Goal: Find contact information: Find contact information

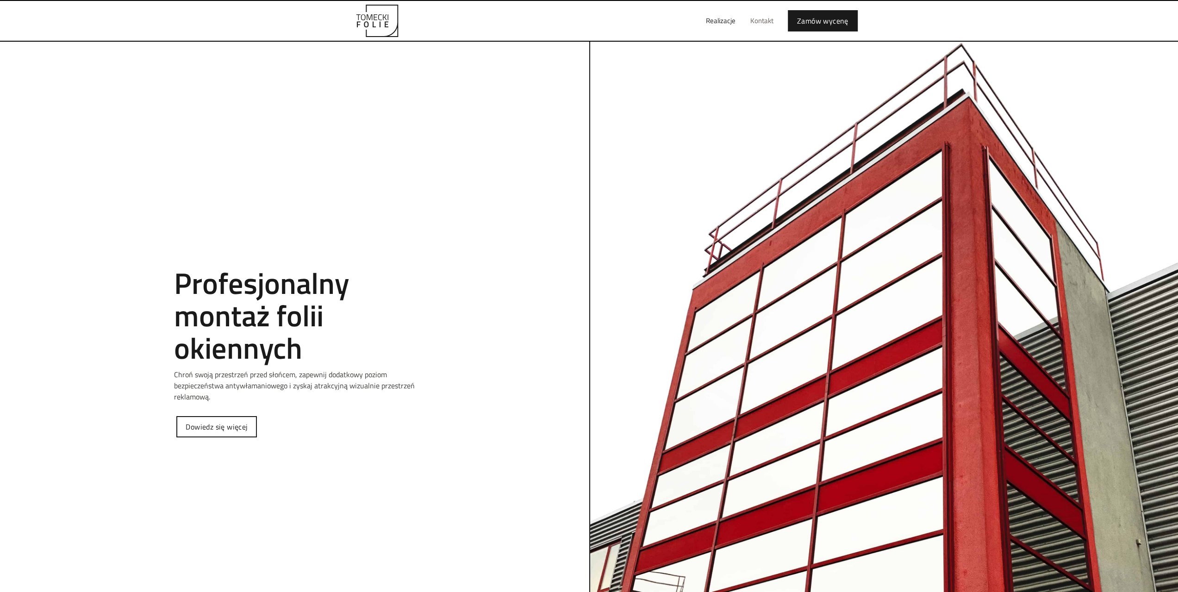
click at [757, 19] on link "Kontakt" at bounding box center [762, 21] width 38 height 30
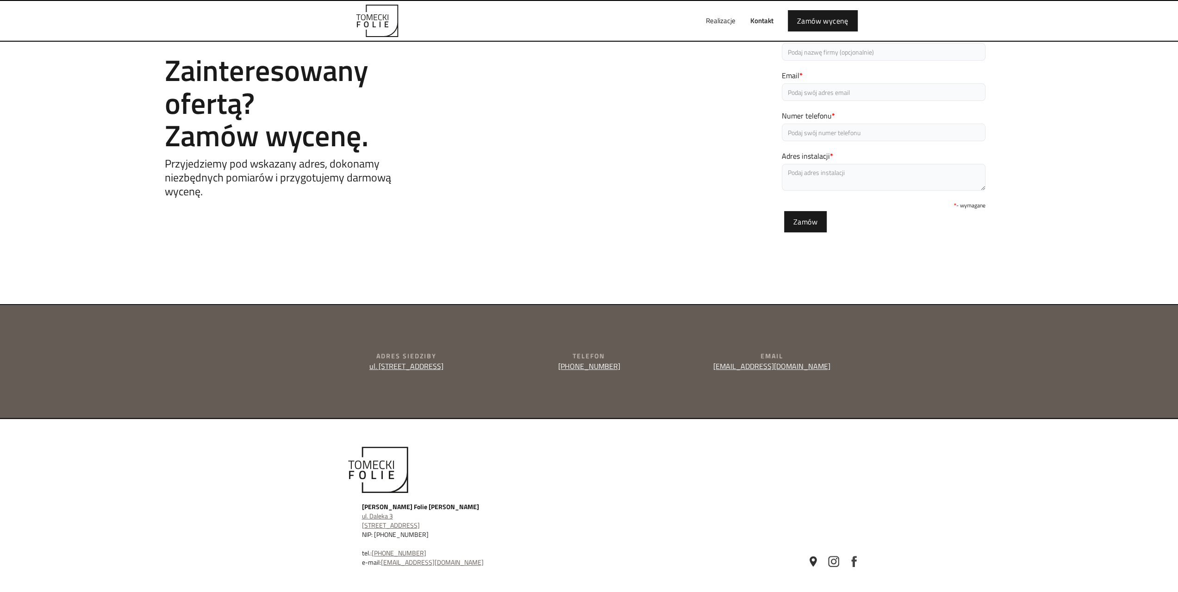
scroll to position [120, 0]
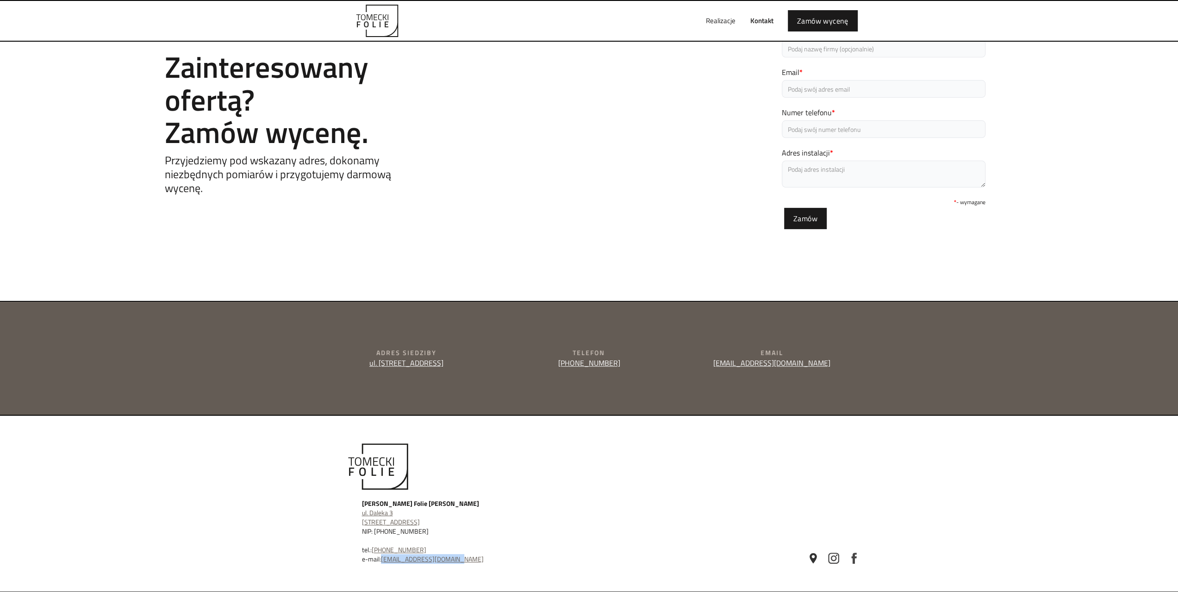
drag, startPoint x: 463, startPoint y: 557, endPoint x: 383, endPoint y: 562, distance: 79.7
click at [383, 562] on div "Tomecki Folie Tomasz Sobieraj ul. Daleka 3 52-224 Wrocław NIP: 894-187-78-34 te…" at bounding box center [501, 531] width 278 height 65
copy link "[EMAIL_ADDRESS][DOMAIN_NAME]"
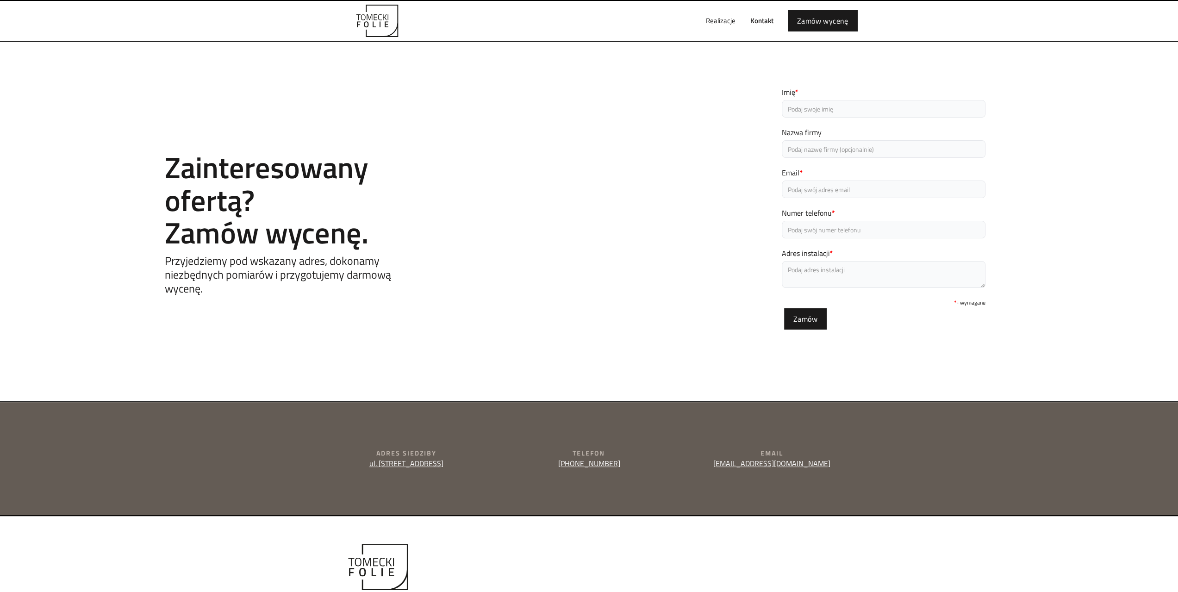
scroll to position [0, 0]
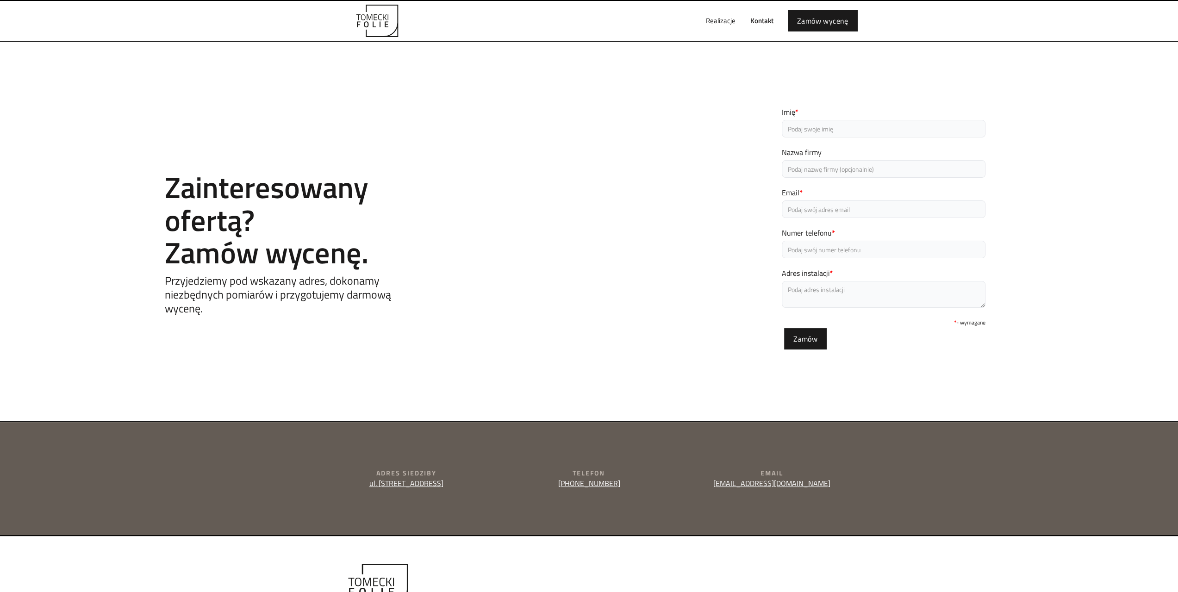
click at [755, 21] on link "Kontakt" at bounding box center [762, 21] width 38 height 30
click at [720, 25] on link "Realizacje" at bounding box center [720, 21] width 44 height 30
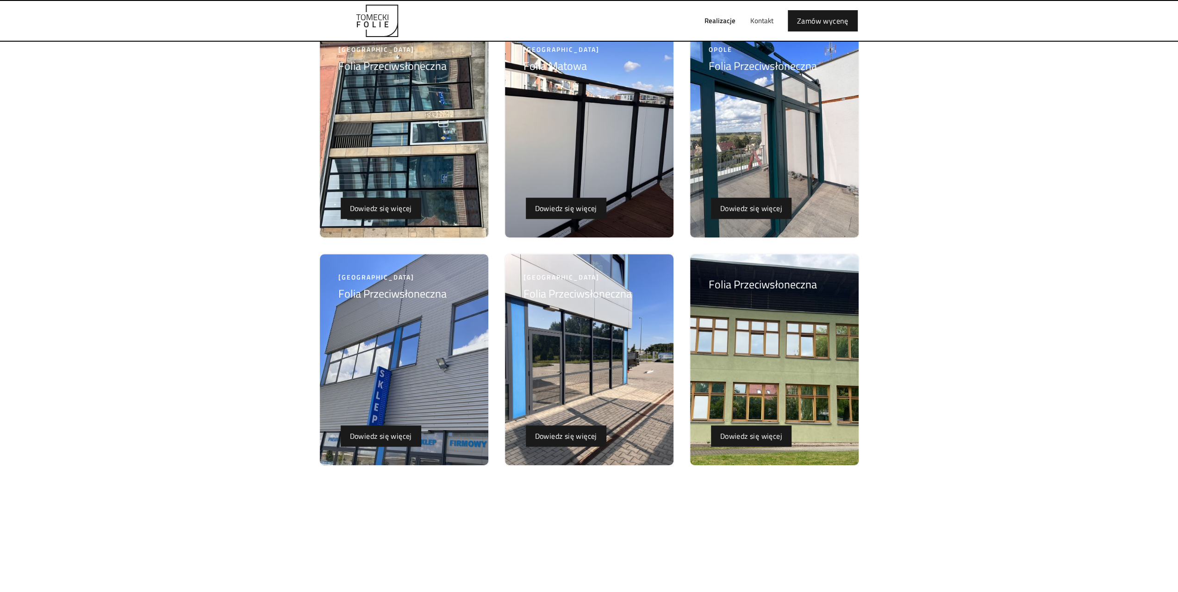
scroll to position [370, 0]
